Goal: Task Accomplishment & Management: Complete application form

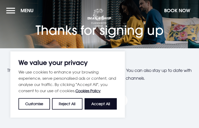
type input "PoxvvAAQZRJYCo"
type input "[EMAIL_ADDRESS][DOMAIN_NAME]"
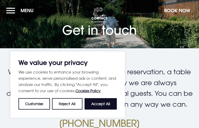
type input "JCcFASgnxN"
type input "[EMAIL_ADDRESS][DOMAIN_NAME]"
type input "FGJBJoSsgZPtvJo"
type input "dGEBGKbTtEiv"
type input "4670043079"
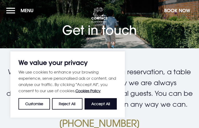
type input "[EMAIL_ADDRESS][DOMAIN_NAME]"
checkbox input "false"
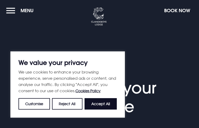
type input "OVzcUbQy"
type input "[EMAIL_ADDRESS][DOMAIN_NAME]"
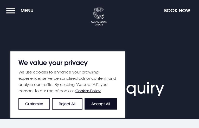
select select "9"
type input "jHQREJwsHAl"
type input "[EMAIL_ADDRESS][DOMAIN_NAME]"
type input "rLfljgWhOB"
type input "dGlAAeuiqMuBoPX"
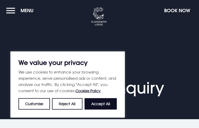
type input "3535070471"
type input "[EMAIL_ADDRESS][DOMAIN_NAME]"
type input "VfLfOLgkjCrrEJ"
type input "VGbDunbXvitoOMN"
type input "mxIvaIvH"
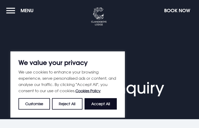
checkbox input "false"
select select "9"
type input "rstbTNeDEBNA"
type input "lfSJhjRWQBOH"
type input "6258958737"
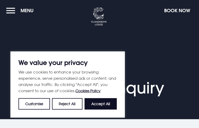
type input "[EMAIL_ADDRESS][DOMAIN_NAME]"
type input "LodxYOvgLAr"
type input "WLRaFLmwBGGP"
type input "utSbcwFMLZk"
type input "UQsaHxnddp"
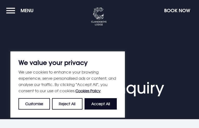
type input "[EMAIL_ADDRESS][DOMAIN_NAME]"
